Goal: Task Accomplishment & Management: Complete application form

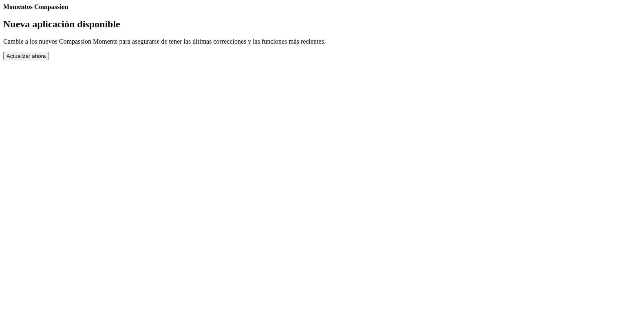
click at [49, 60] on button "Actualizar ahora" at bounding box center [26, 56] width 46 height 9
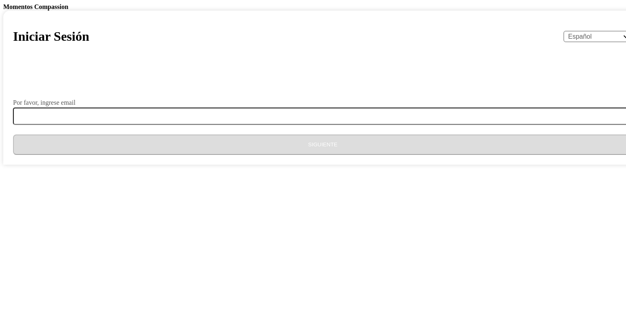
select select "es"
click at [564, 42] on select "English Español Français አማርኛ ဗမာ bahasa Indonesia Oromiffa Português සිංහල Kis…" at bounding box center [598, 36] width 69 height 11
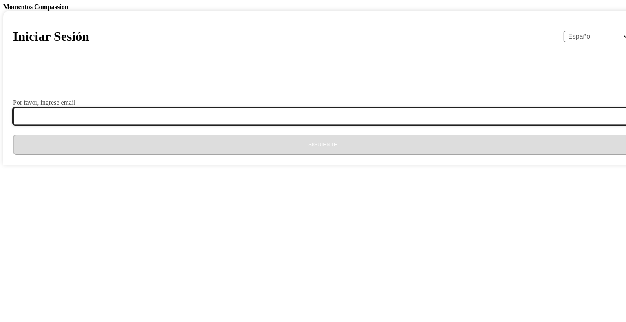
click at [269, 125] on input "Por favor, ingrese email" at bounding box center [327, 116] width 629 height 17
type input "lnase3970@gmail.com"
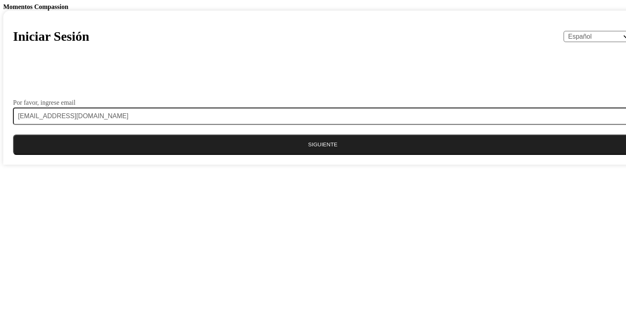
click at [295, 155] on button "Siguiente" at bounding box center [322, 144] width 619 height 20
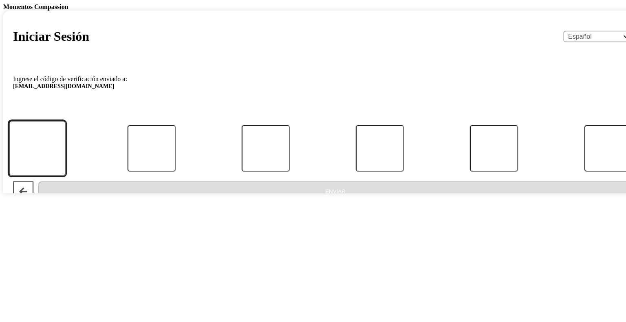
click at [66, 176] on input "Código" at bounding box center [37, 148] width 57 height 56
paste input "434696"
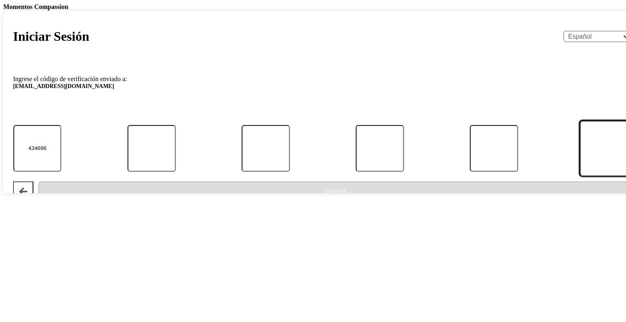
type input "4"
type input "3"
type input "4"
type input "6"
type input "9"
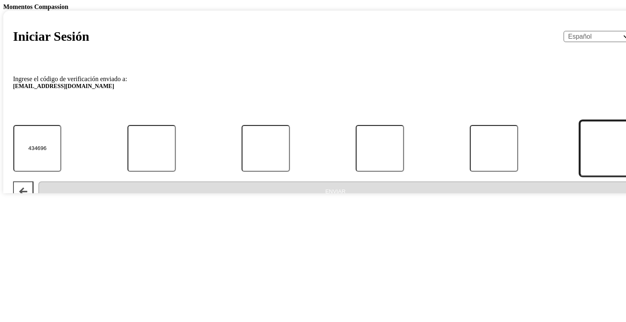
type input "6"
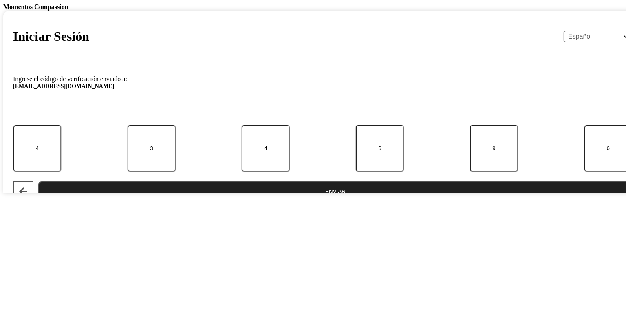
click at [288, 202] on button "Enviar" at bounding box center [335, 191] width 594 height 20
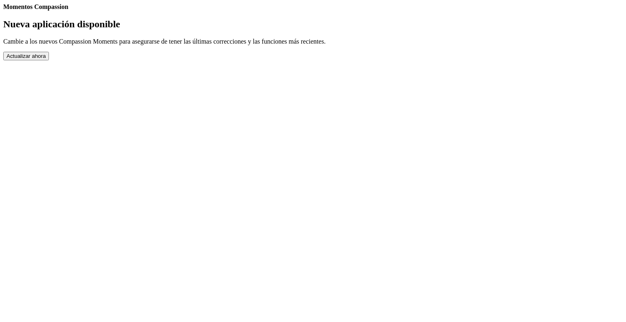
click at [49, 60] on button "Actualizar ahora" at bounding box center [26, 56] width 46 height 9
